Goal: Task Accomplishment & Management: Manage account settings

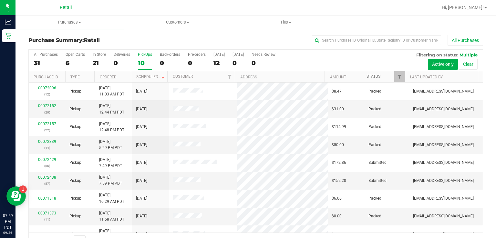
click at [372, 78] on link "Status" at bounding box center [374, 76] width 14 height 5
click at [371, 74] on link "Status" at bounding box center [377, 76] width 21 height 5
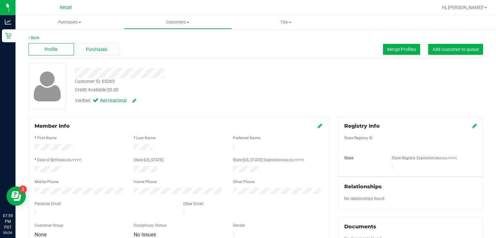
click at [98, 47] on span "Purchases" at bounding box center [96, 49] width 21 height 7
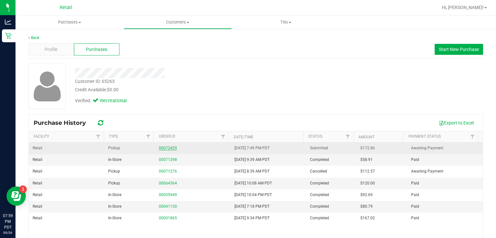
click at [168, 148] on link "00072429" at bounding box center [168, 148] width 18 height 5
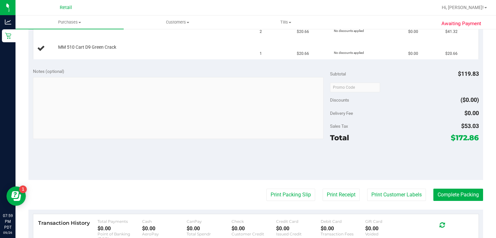
scroll to position [256, 0]
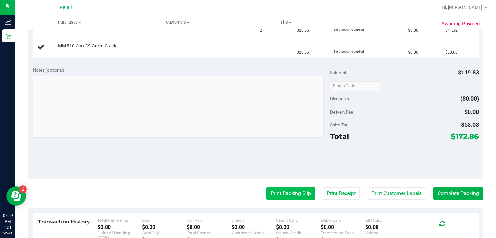
click at [274, 194] on button "Print Packing Slip" at bounding box center [290, 194] width 49 height 12
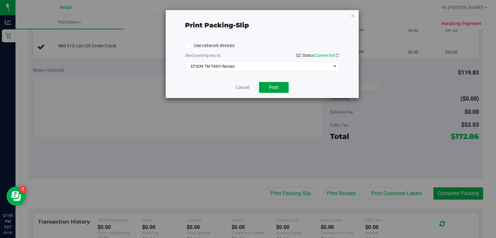
click at [277, 86] on span "Print" at bounding box center [274, 87] width 10 height 5
click at [239, 87] on link "Cancel" at bounding box center [243, 87] width 14 height 7
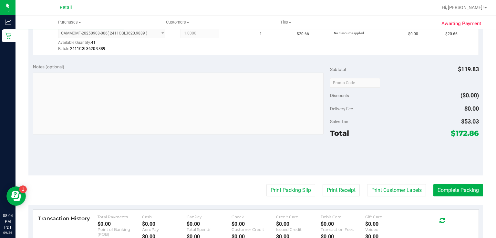
scroll to position [340, 0]
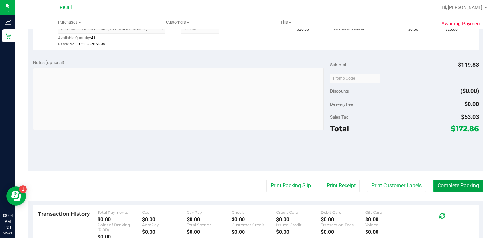
click at [464, 183] on button "Complete Packing" at bounding box center [458, 186] width 50 height 12
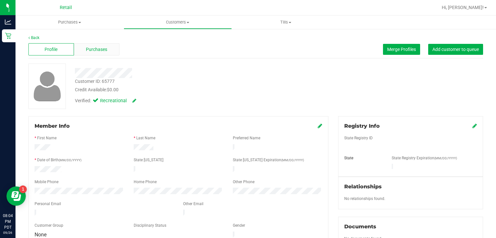
click at [95, 50] on span "Purchases" at bounding box center [96, 49] width 21 height 7
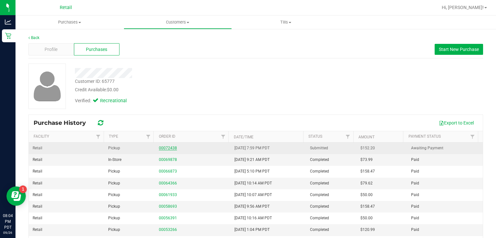
click at [168, 146] on link "00072438" at bounding box center [168, 148] width 18 height 5
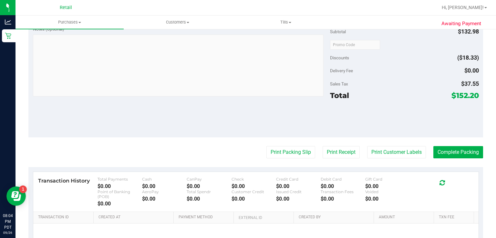
scroll to position [254, 0]
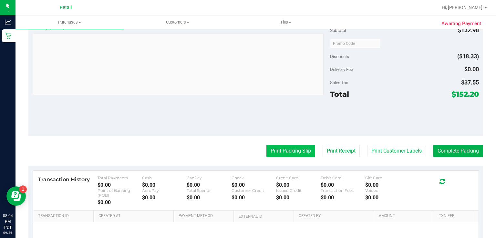
click at [282, 148] on button "Print Packing Slip" at bounding box center [290, 151] width 49 height 12
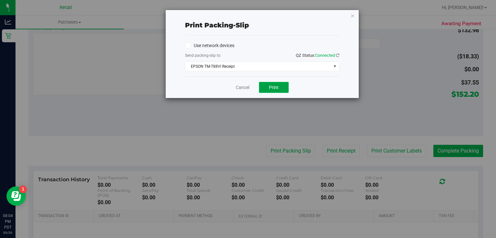
click at [272, 88] on span "Print" at bounding box center [274, 87] width 10 height 5
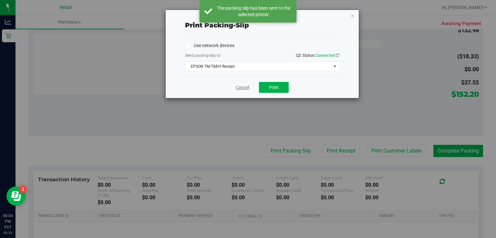
click at [241, 88] on link "Cancel" at bounding box center [243, 87] width 14 height 7
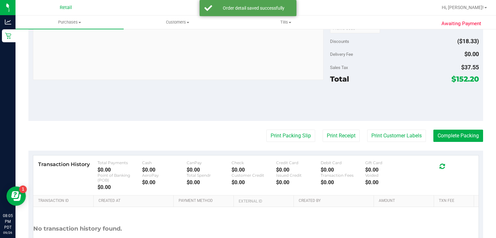
scroll to position [317, 0]
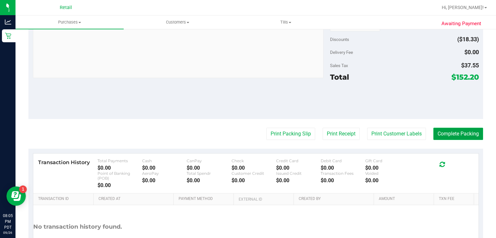
click at [455, 139] on button "Complete Packing" at bounding box center [458, 134] width 50 height 12
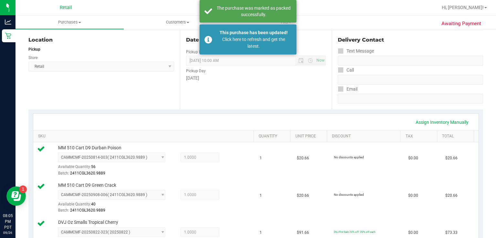
scroll to position [22, 0]
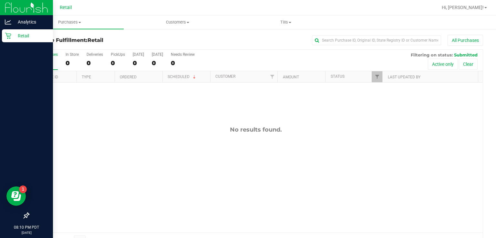
click at [2, 42] on link "Retail" at bounding box center [26, 36] width 53 height 14
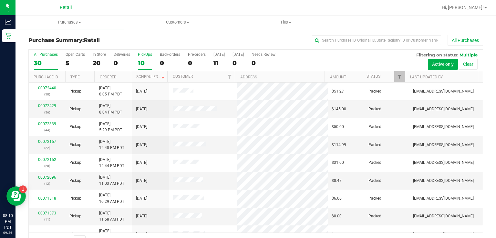
click at [149, 58] on label "PickUps 10" at bounding box center [145, 61] width 14 height 18
click at [0, 0] on input "PickUps 10" at bounding box center [0, 0] width 0 height 0
click at [372, 76] on link "Status" at bounding box center [374, 76] width 14 height 5
click at [140, 59] on label "PickUps 10" at bounding box center [145, 61] width 14 height 18
click at [0, 0] on input "PickUps 10" at bounding box center [0, 0] width 0 height 0
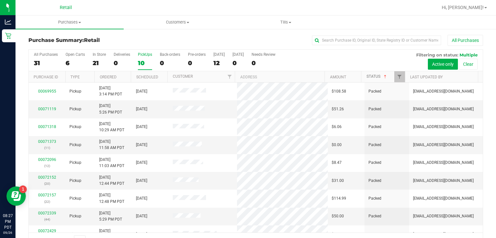
click at [372, 77] on link "Status" at bounding box center [377, 76] width 21 height 5
click at [367, 76] on link "Status" at bounding box center [377, 76] width 21 height 5
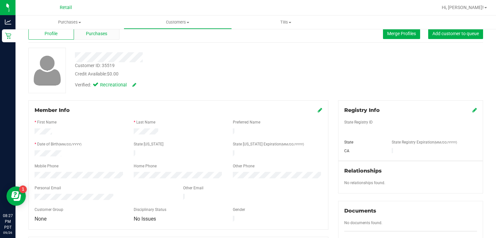
click at [84, 34] on div "Purchases" at bounding box center [97, 33] width 46 height 12
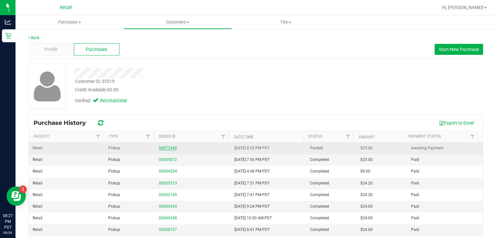
click at [167, 148] on link "00072449" at bounding box center [168, 148] width 18 height 5
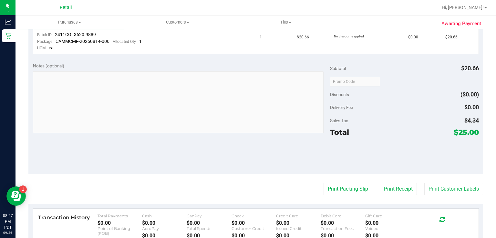
scroll to position [192, 0]
